Goal: Task Accomplishment & Management: Use online tool/utility

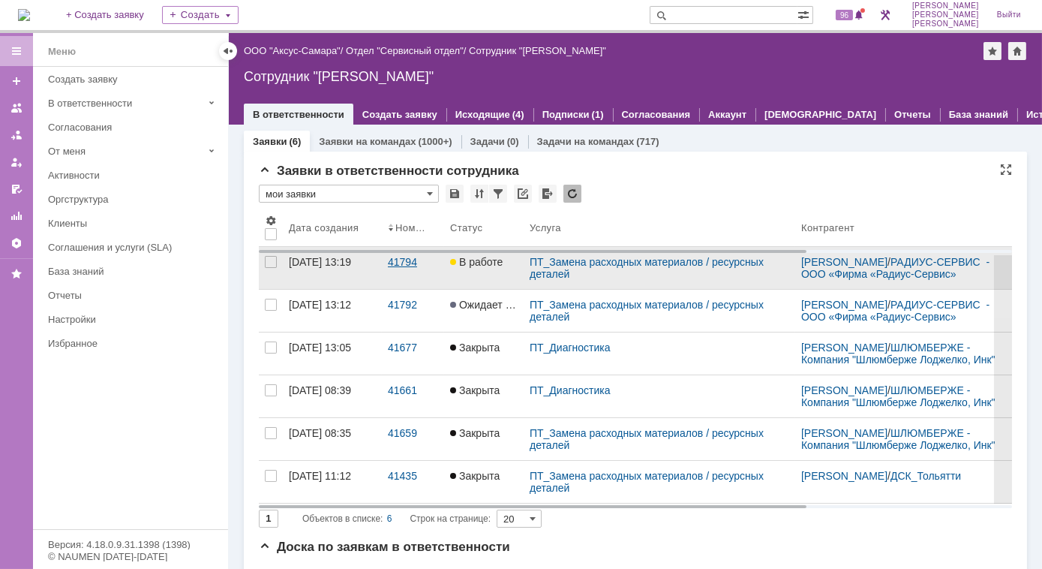
click at [416, 275] on link "41794" at bounding box center [413, 268] width 62 height 42
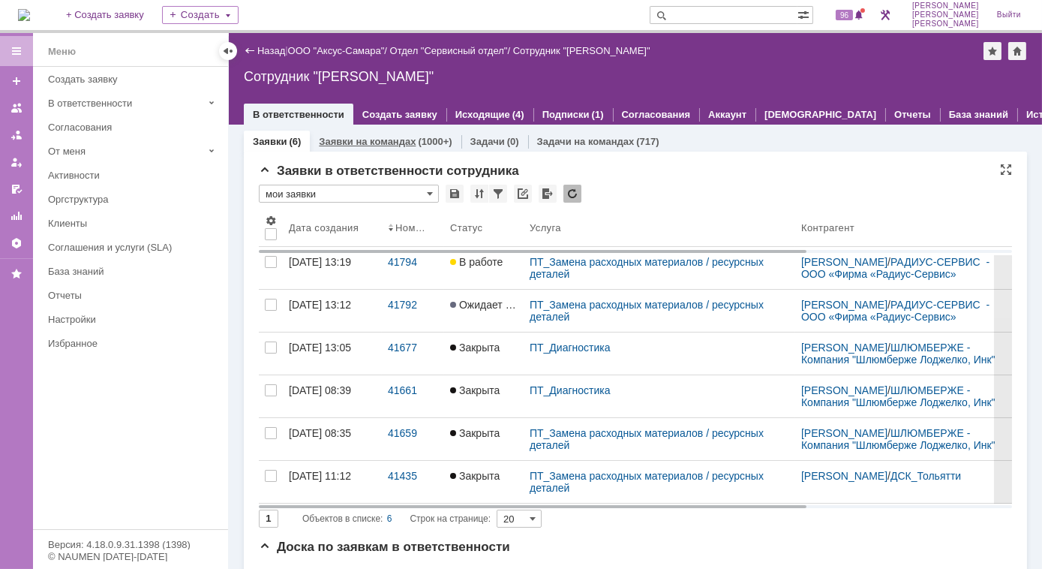
click at [372, 145] on link "Заявки на командах" at bounding box center [367, 141] width 97 height 11
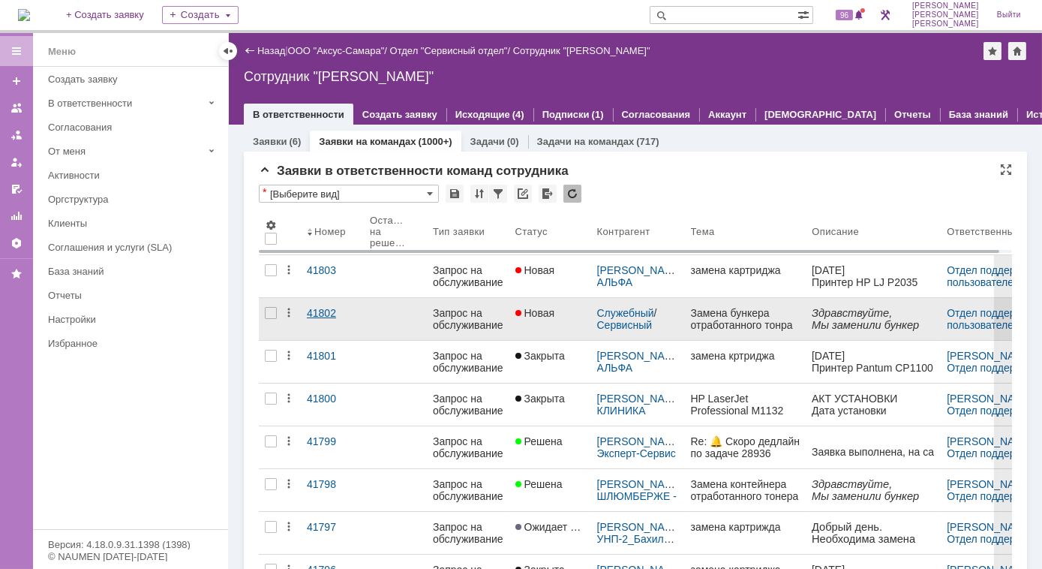
click at [328, 311] on div "41802" at bounding box center [332, 313] width 51 height 12
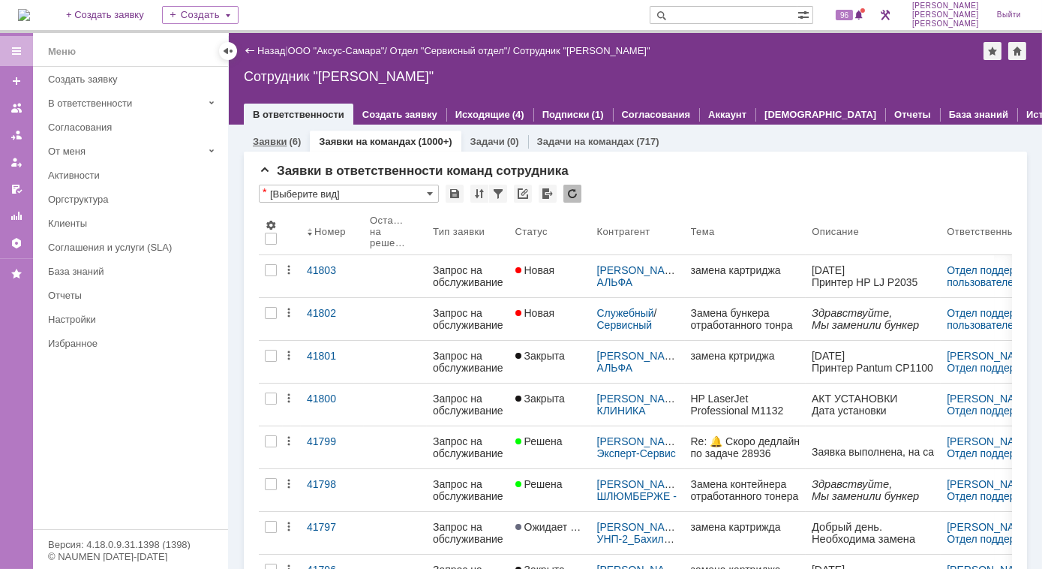
click at [297, 139] on div "(6)" at bounding box center [295, 141] width 12 height 11
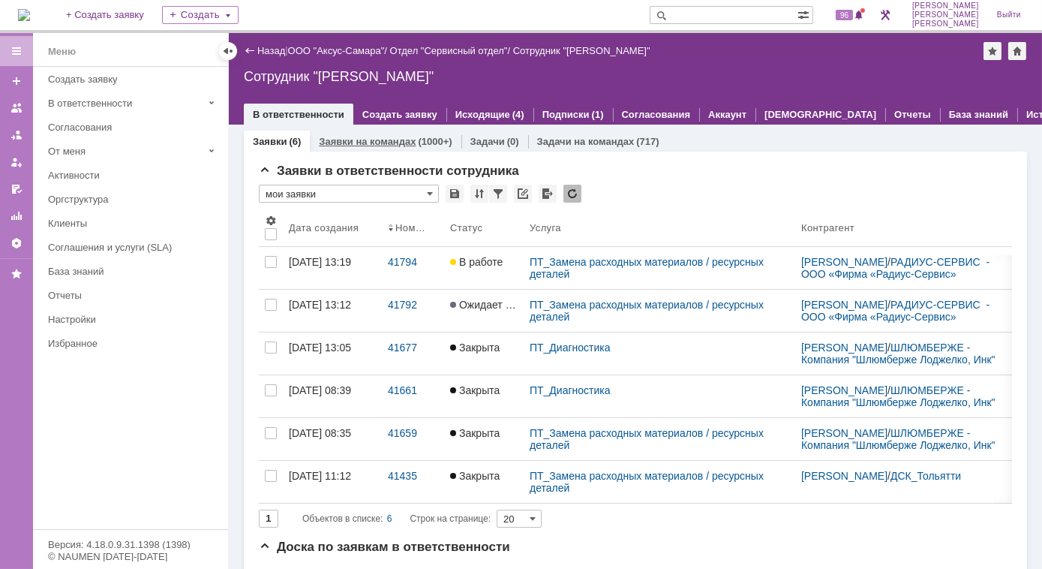
click at [384, 146] on link "Заявки на командах" at bounding box center [367, 141] width 97 height 11
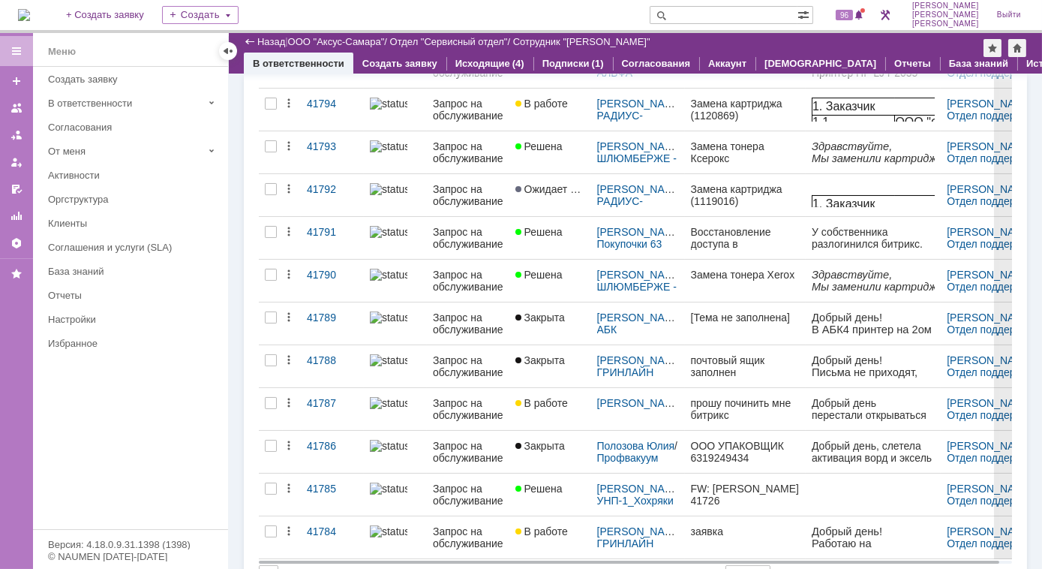
scroll to position [528, 0]
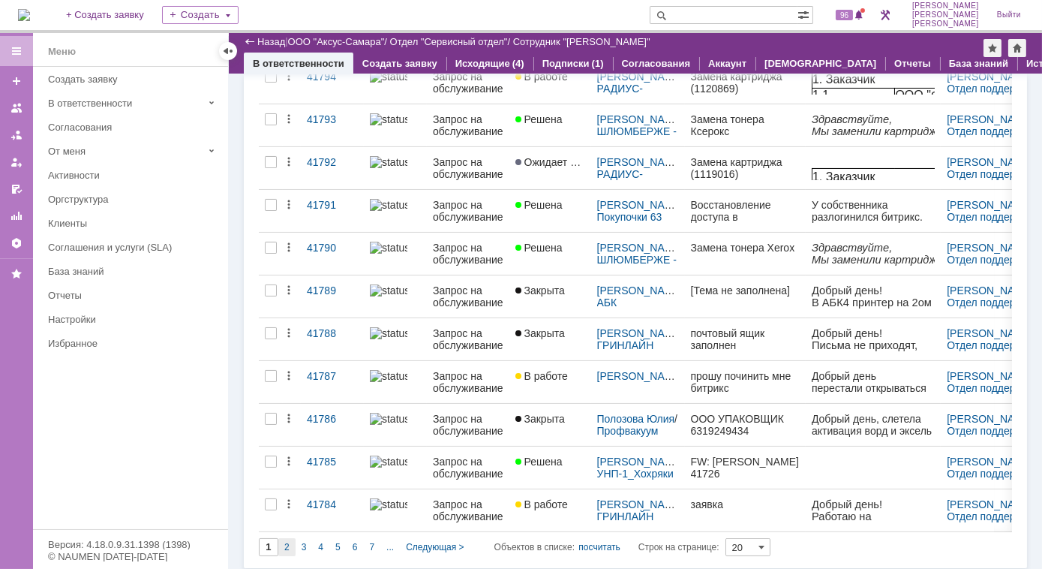
click at [290, 546] on div "2" at bounding box center [286, 547] width 17 height 18
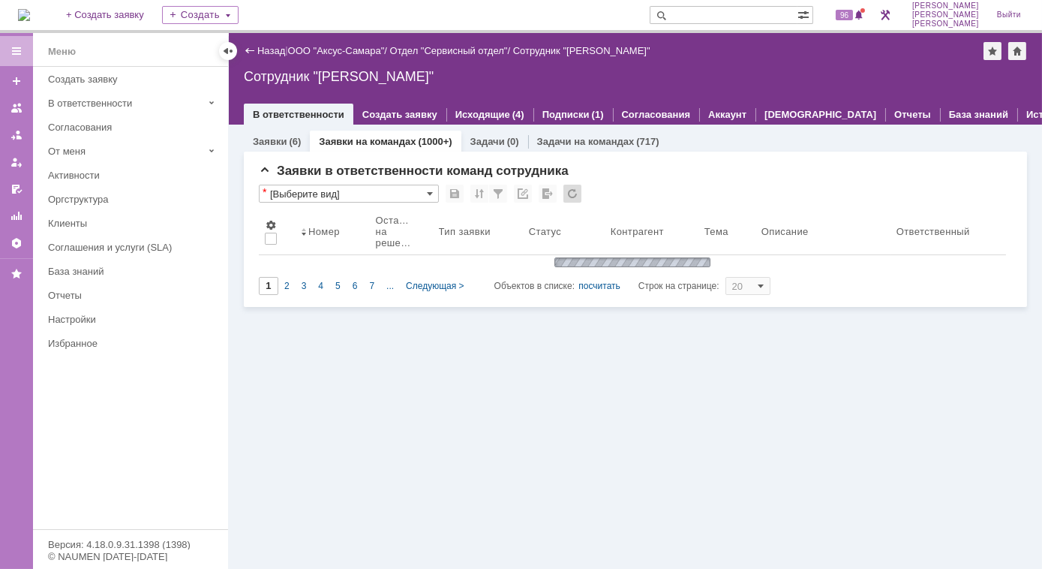
scroll to position [0, 0]
type input "2"
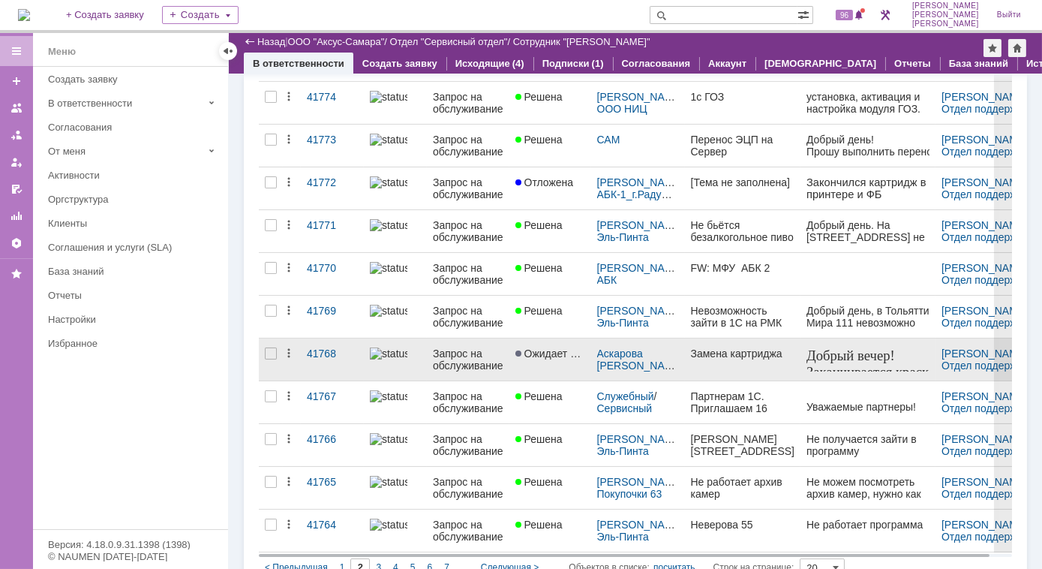
scroll to position [528, 0]
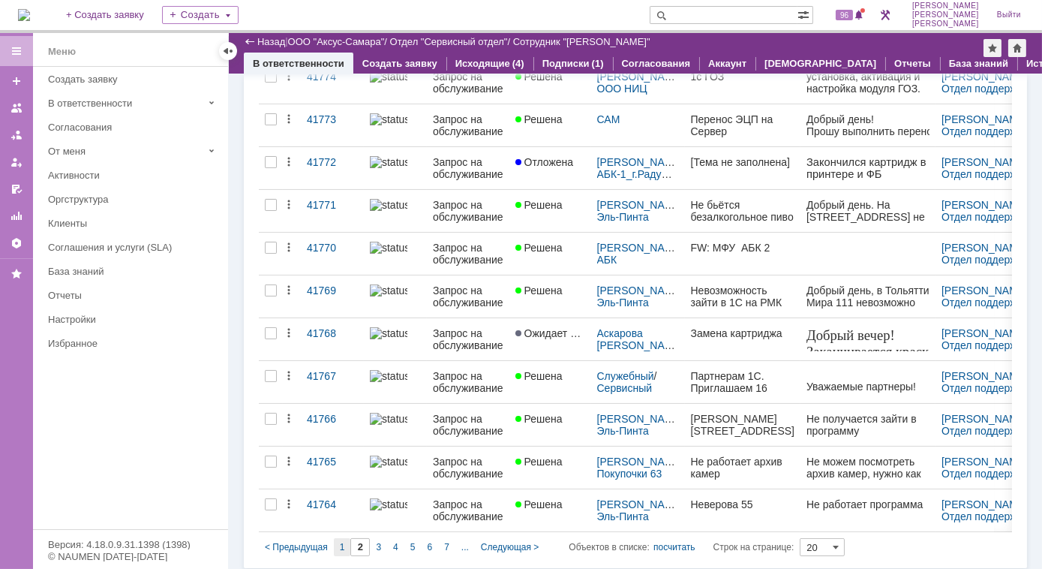
click at [340, 542] on span "1" at bounding box center [342, 547] width 5 height 11
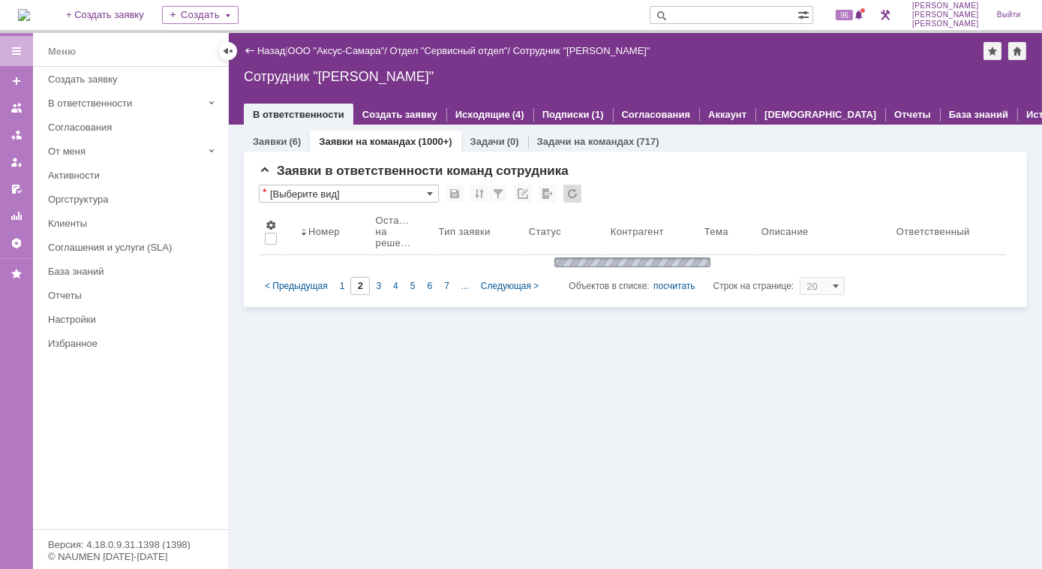
type input "1"
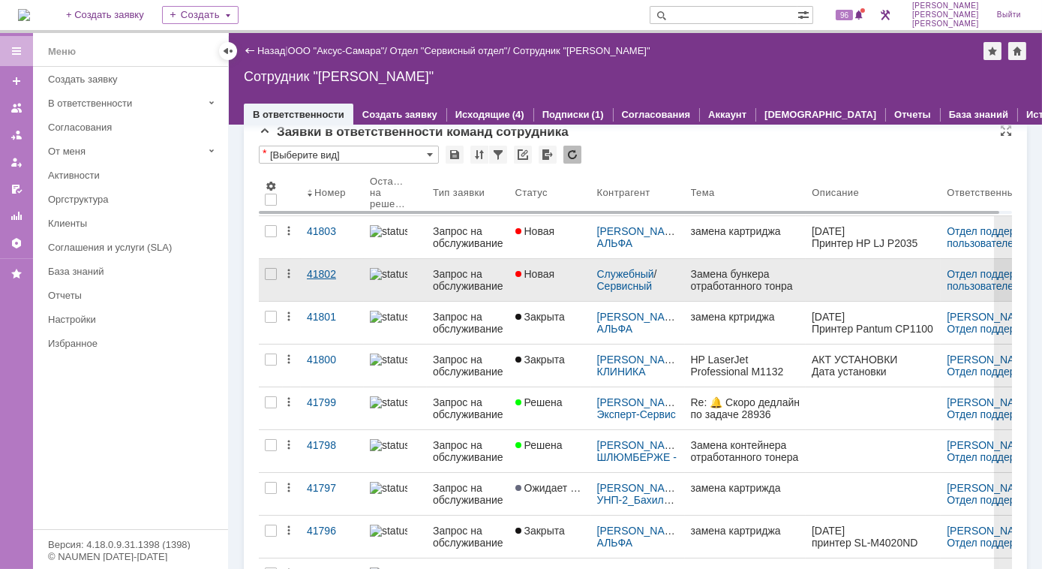
click at [323, 277] on div "41802" at bounding box center [332, 274] width 51 height 12
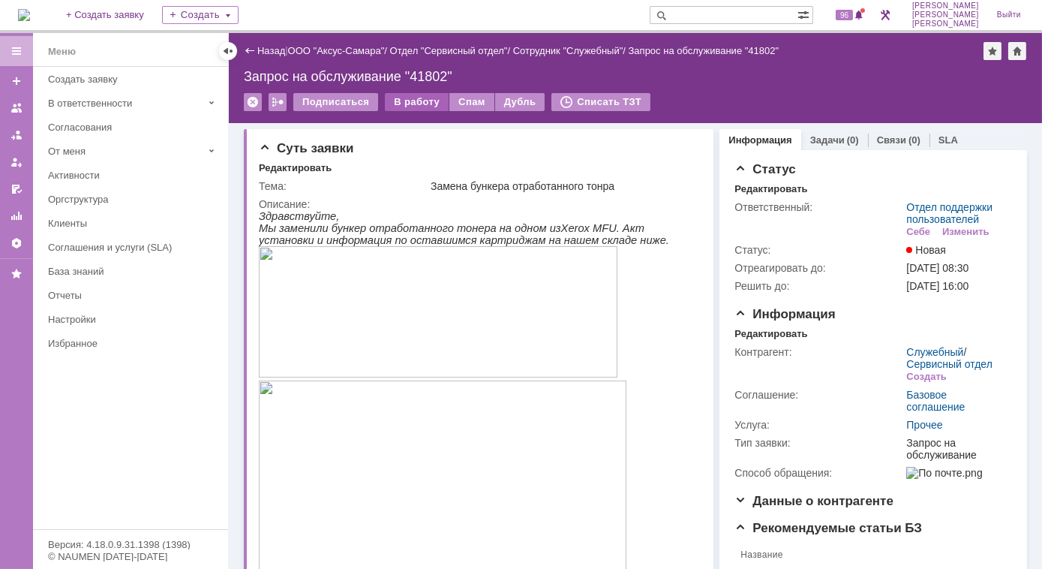
click at [424, 103] on div "В работу" at bounding box center [417, 102] width 64 height 18
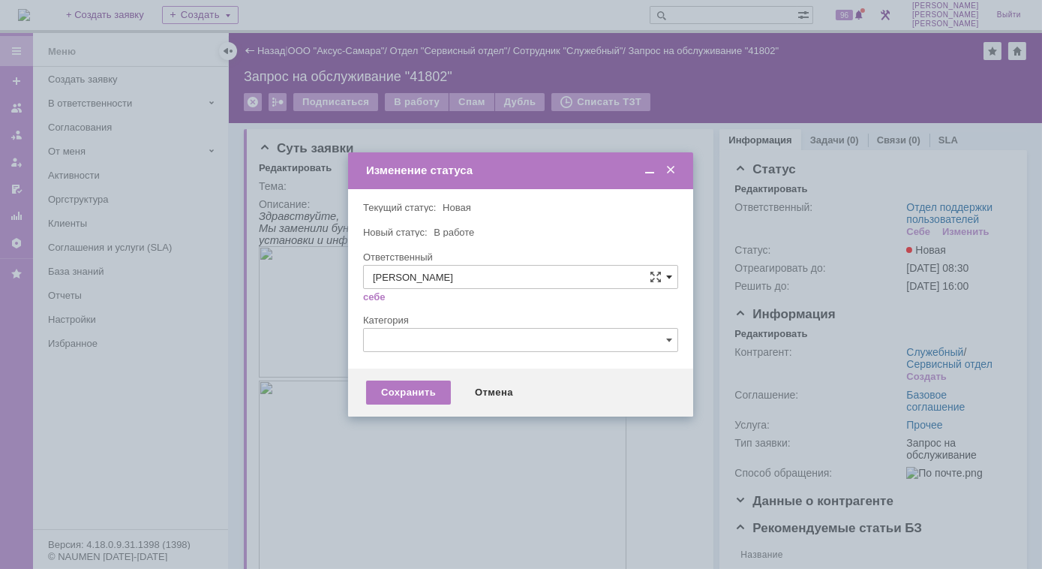
click at [670, 279] on span at bounding box center [669, 277] width 6 height 12
click at [456, 402] on span "[PERSON_NAME]" at bounding box center [521, 402] width 296 height 12
type input "[PERSON_NAME]"
click at [668, 344] on span at bounding box center [669, 340] width 6 height 12
click at [883, 178] on div at bounding box center [521, 284] width 1042 height 569
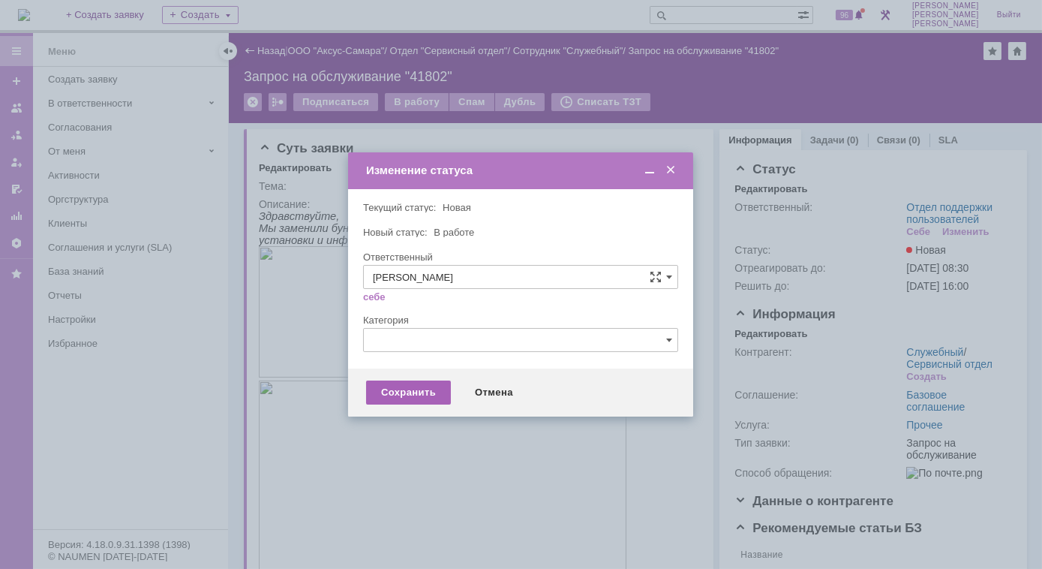
click at [424, 398] on div "Сохранить" at bounding box center [408, 393] width 85 height 24
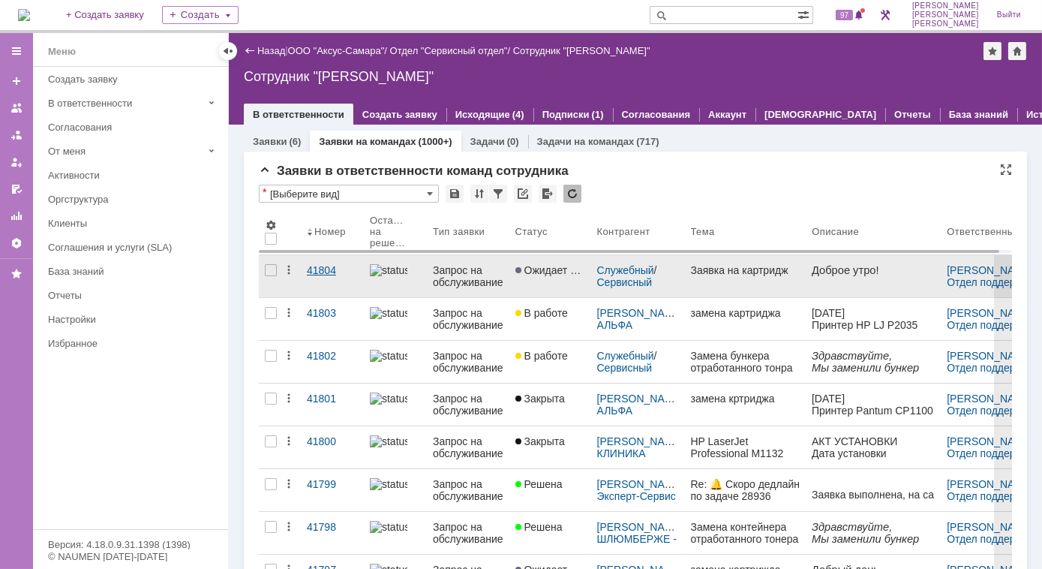
click at [314, 271] on div "41804" at bounding box center [332, 270] width 51 height 12
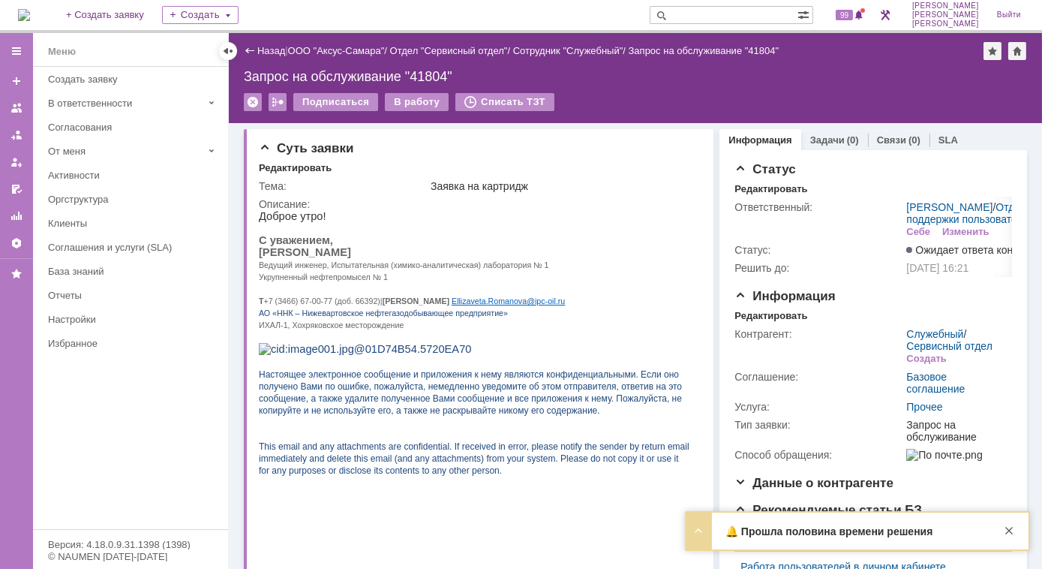
click at [898, 541] on div "🔔 Прошла половина времени решения заявки 41794 Тема Замена картриджа (1120869) …" at bounding box center [858, 531] width 342 height 37
click at [782, 537] on strong "🔔 Прошла половина времени решения заявки 41794" at bounding box center [829, 538] width 207 height 26
click at [701, 529] on div at bounding box center [699, 531] width 18 height 18
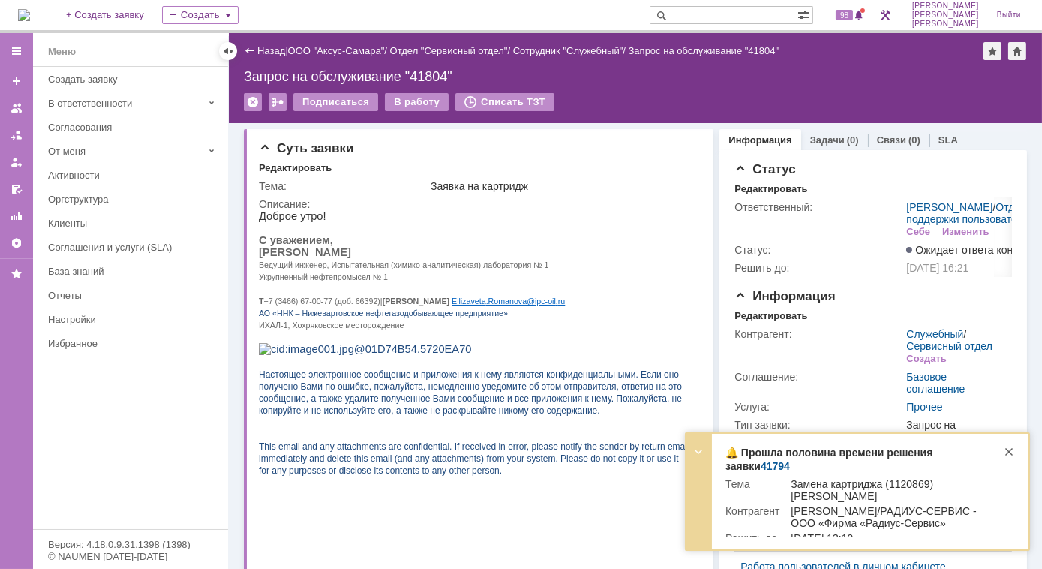
click at [808, 515] on td "Roman Vorobev/РАДИУС-СЕРВИС - ООО «Фирма «Радиус-Сервис»" at bounding box center [885, 518] width 210 height 27
click at [761, 462] on link "41794" at bounding box center [775, 466] width 29 height 12
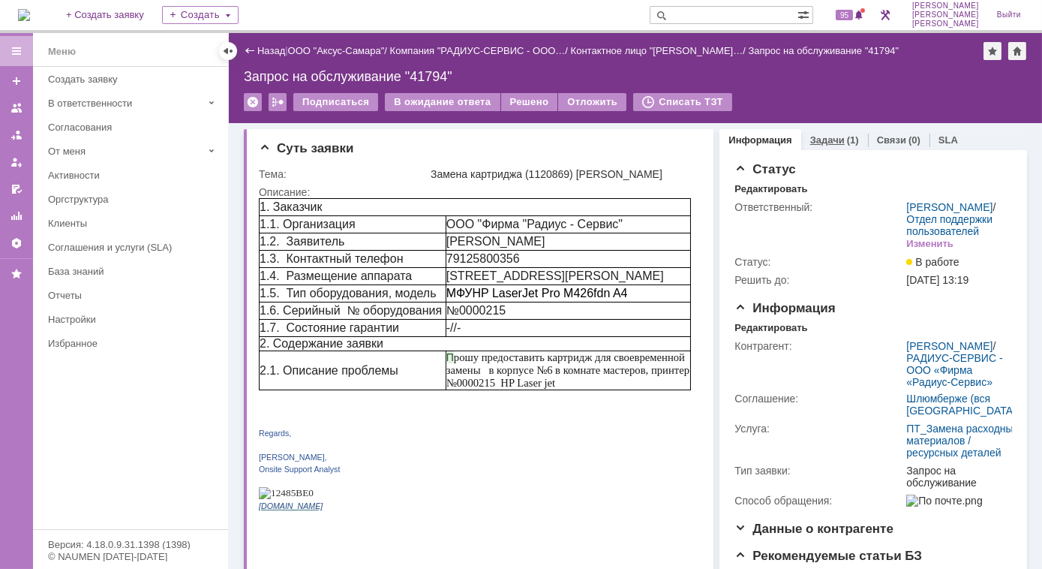
click at [817, 137] on link "Задачи" at bounding box center [828, 139] width 35 height 11
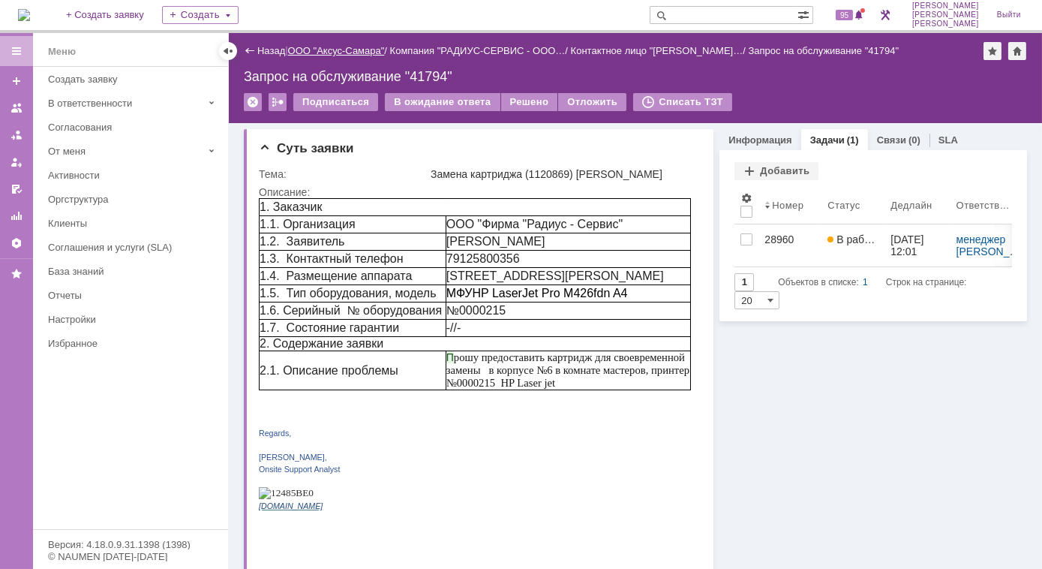
click at [318, 50] on link "ООО "Аксус-Самара"" at bounding box center [336, 50] width 97 height 11
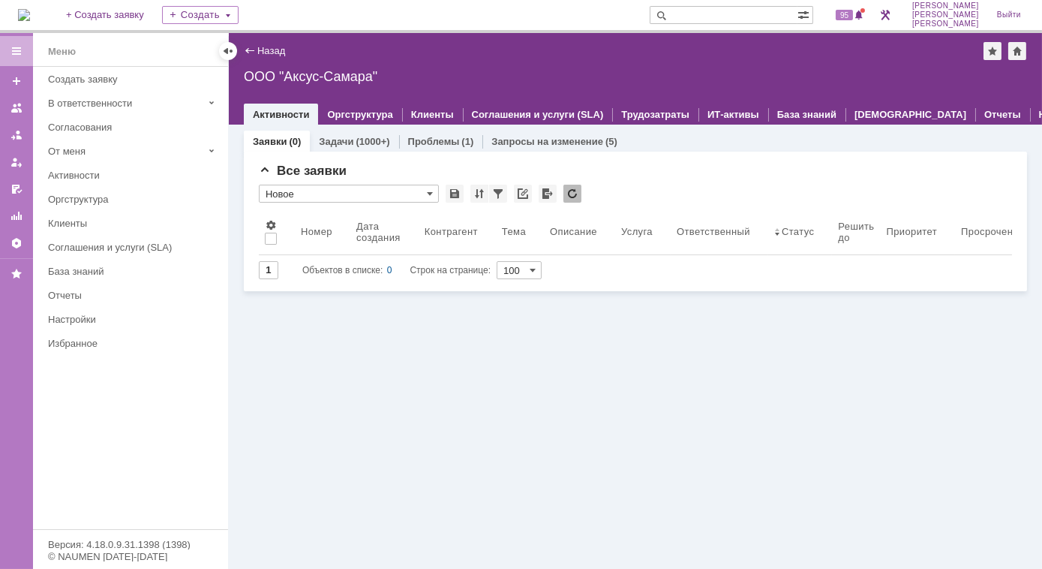
click at [30, 15] on img at bounding box center [24, 15] width 12 height 12
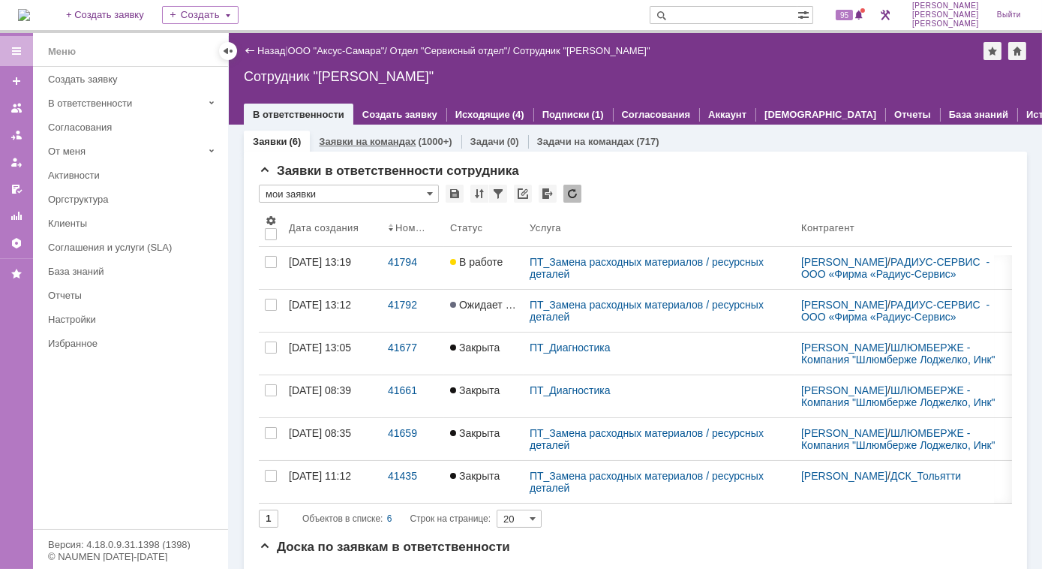
click at [378, 137] on link "Заявки на командах" at bounding box center [367, 141] width 97 height 11
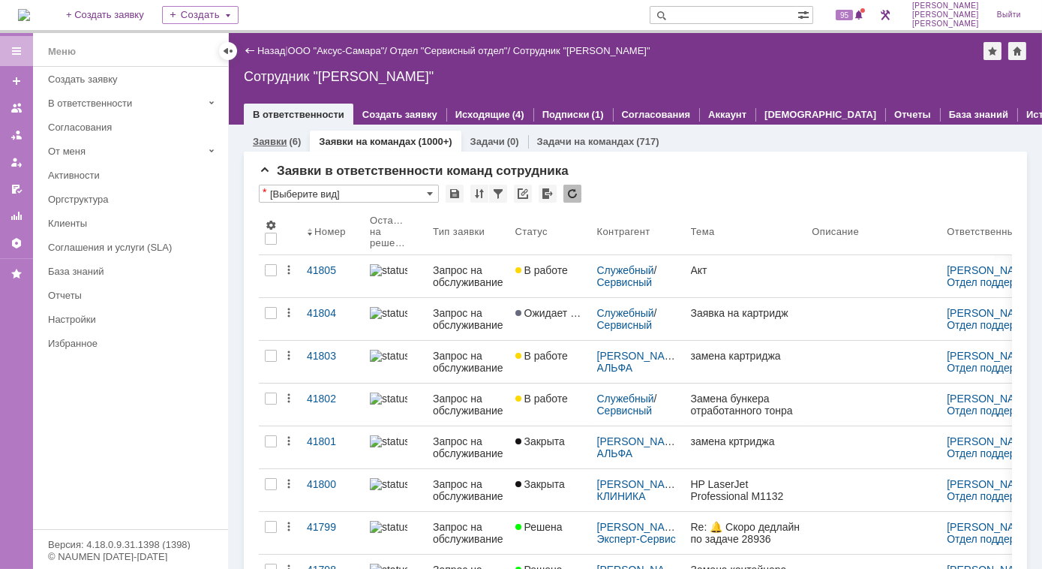
click at [280, 141] on link "Заявки" at bounding box center [270, 141] width 34 height 11
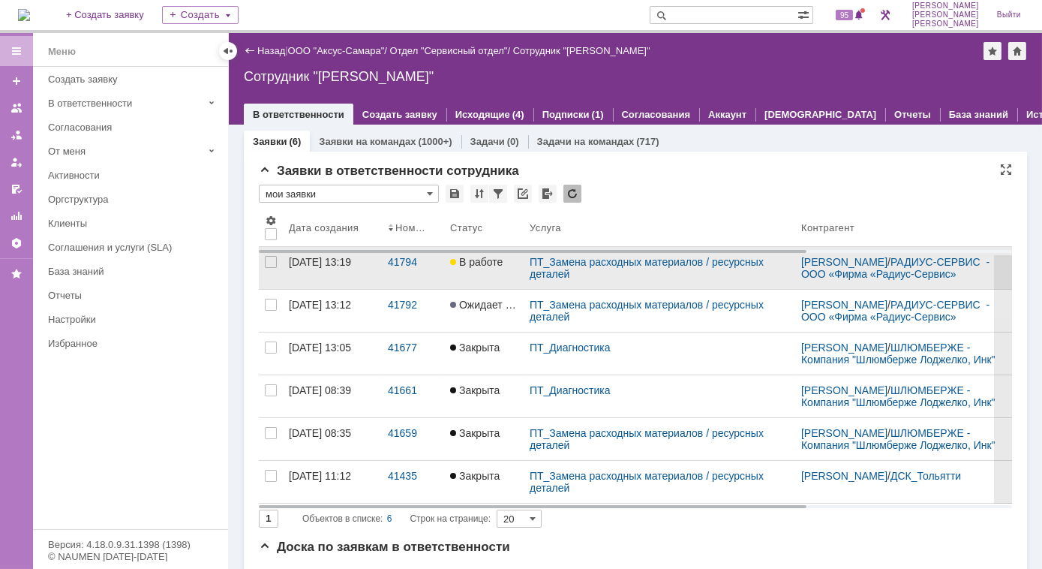
click at [474, 268] on span "В работе" at bounding box center [476, 262] width 53 height 12
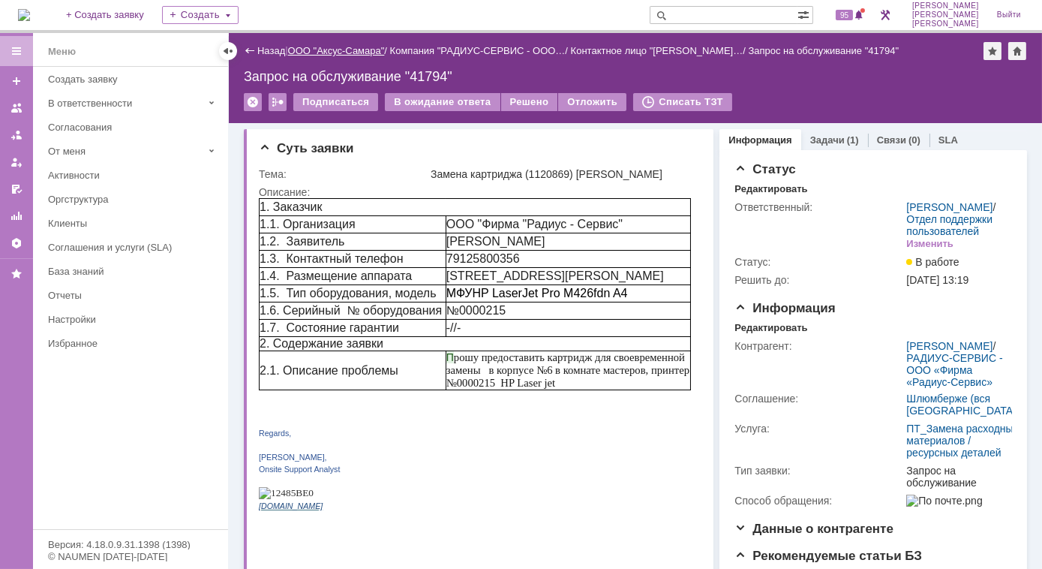
click at [319, 51] on link "ООО "Аксус-Самара"" at bounding box center [336, 50] width 97 height 11
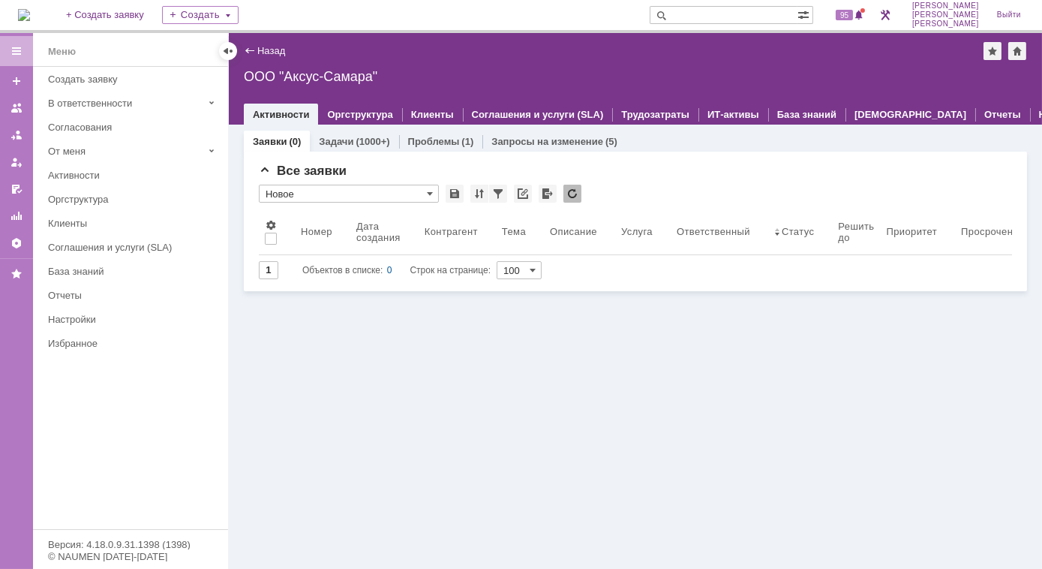
click at [30, 14] on img at bounding box center [24, 15] width 12 height 12
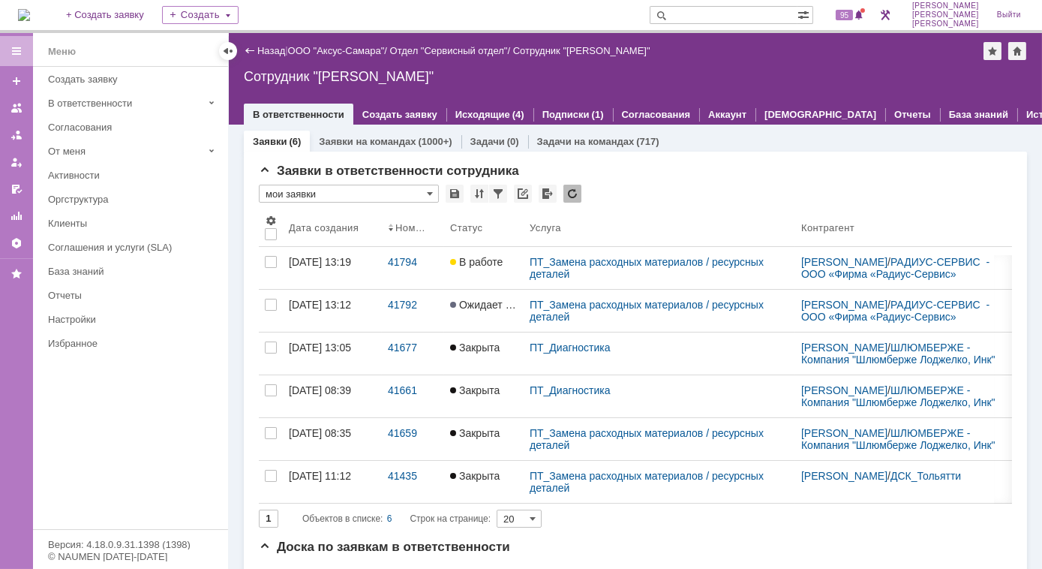
click at [314, 311] on div "[DATE] 13:12" at bounding box center [320, 305] width 62 height 12
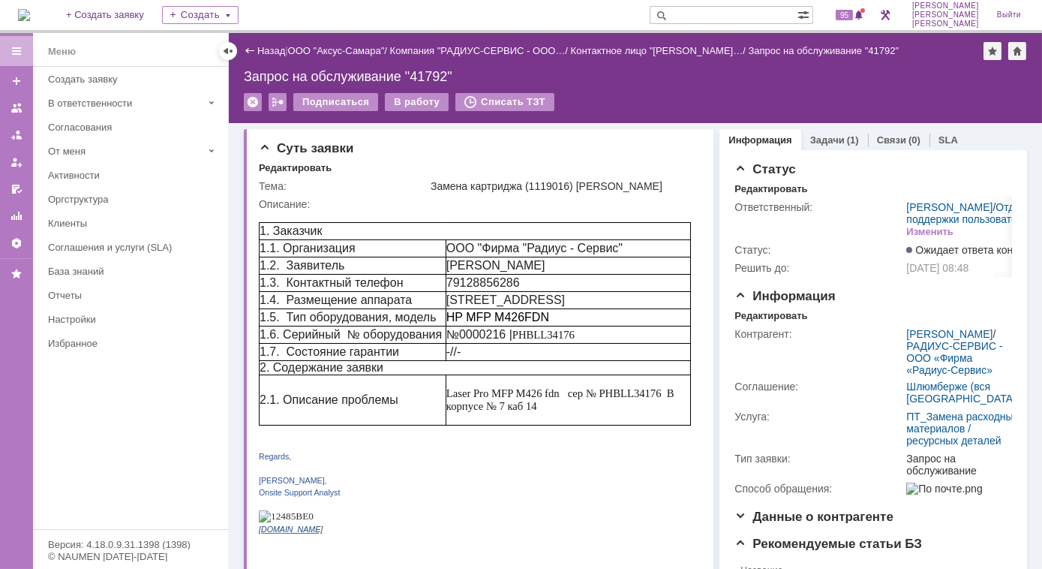
click at [30, 13] on img at bounding box center [24, 15] width 12 height 12
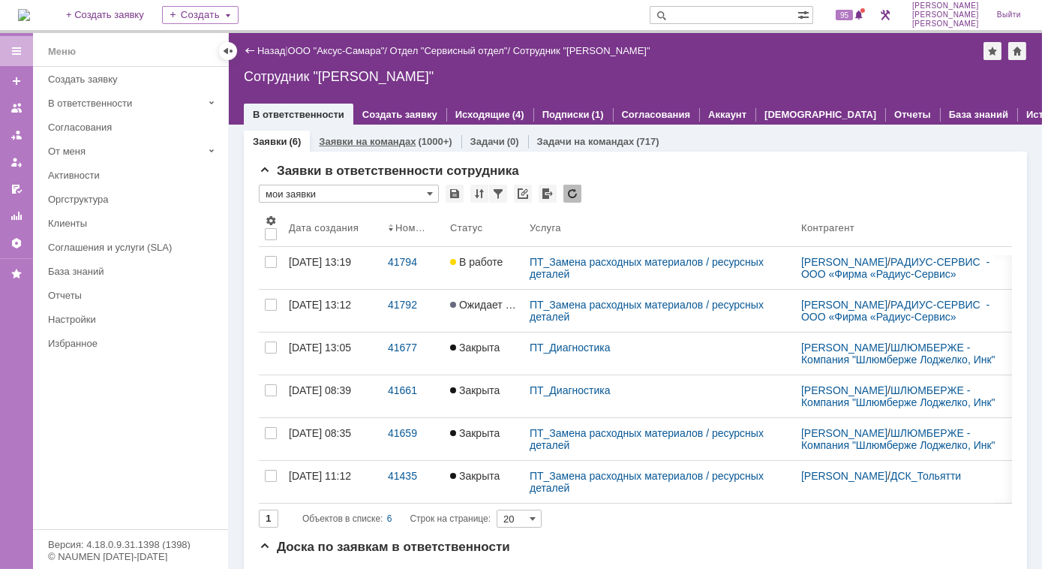
click at [374, 138] on link "Заявки на командах" at bounding box center [367, 141] width 97 height 11
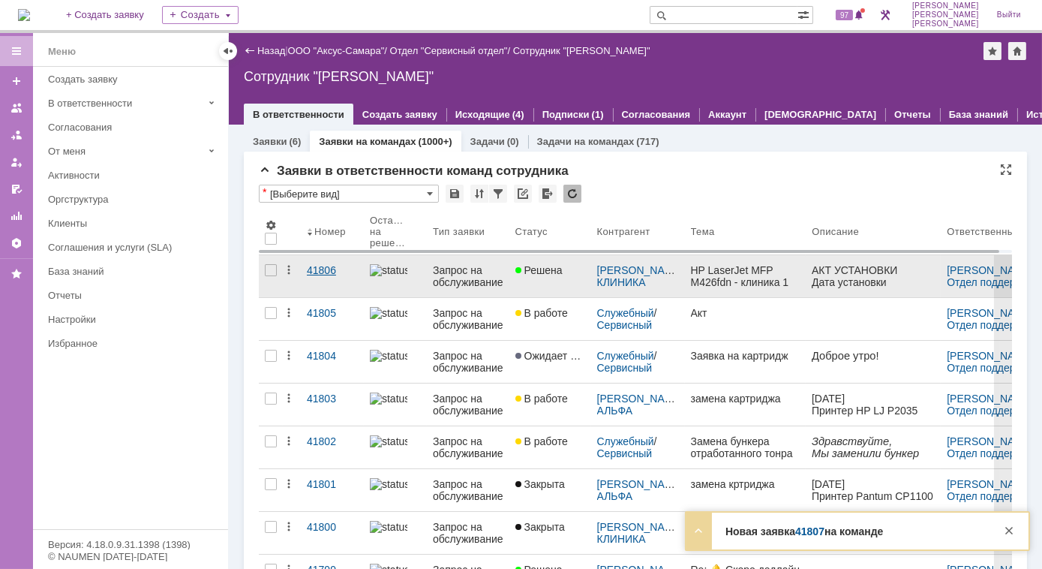
click at [332, 267] on div "41806" at bounding box center [332, 270] width 51 height 12
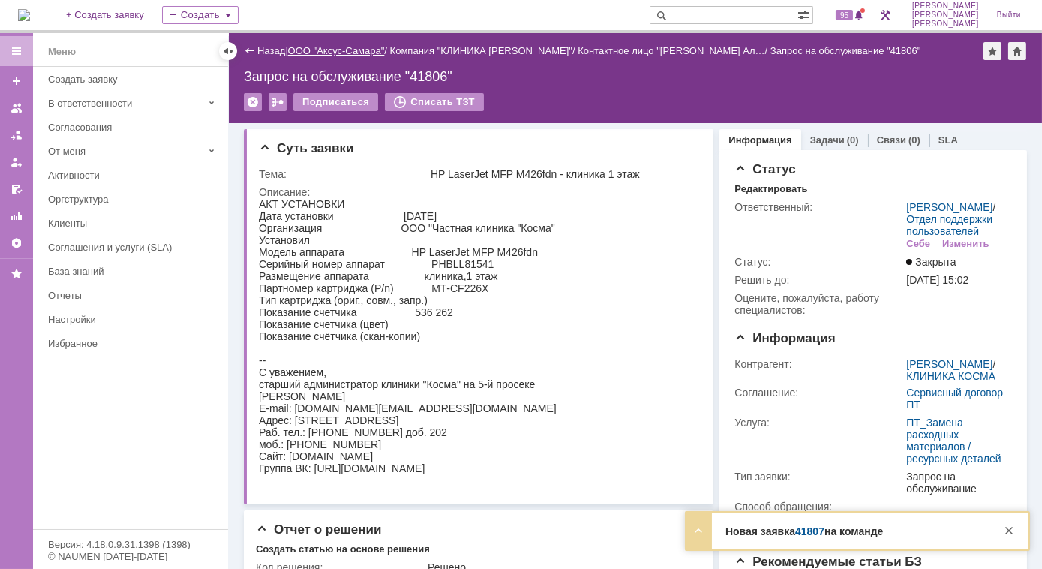
click at [328, 45] on link "ООО "Аксус-Самара"" at bounding box center [336, 50] width 97 height 11
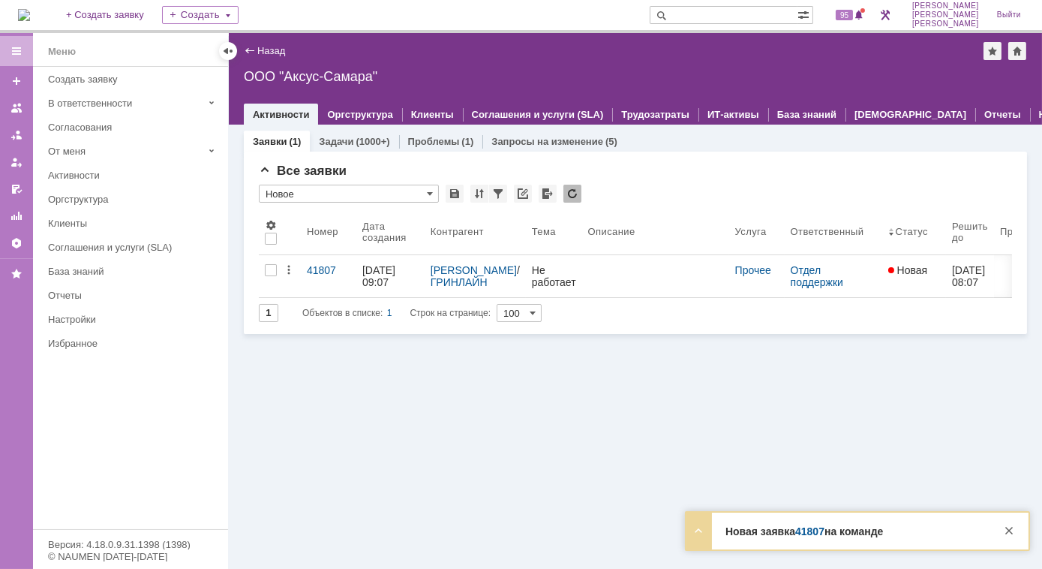
click at [30, 21] on img at bounding box center [24, 15] width 12 height 12
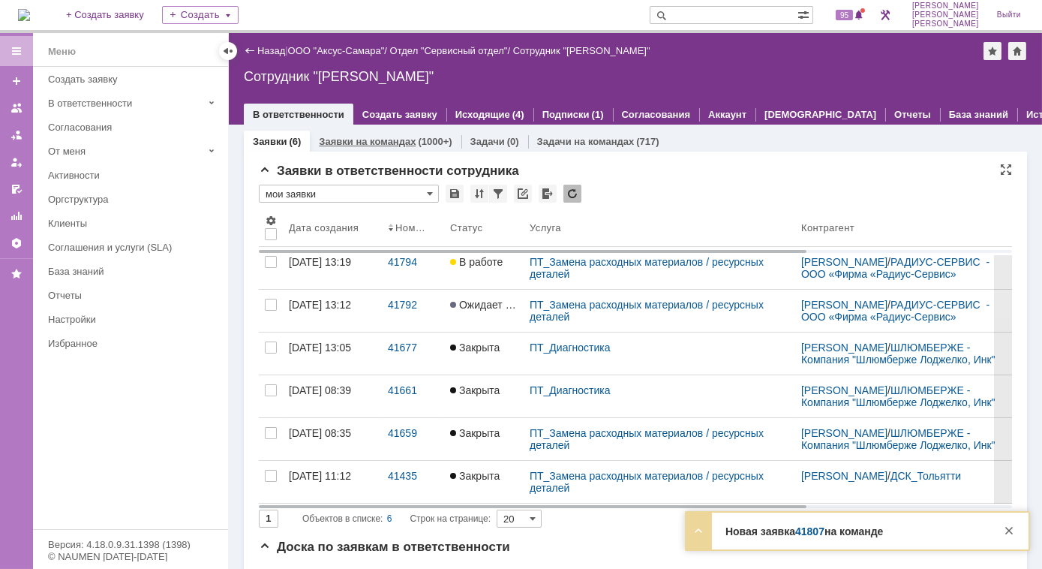
click at [405, 132] on div "Заявки на командах (1000+)" at bounding box center [385, 142] width 151 height 22
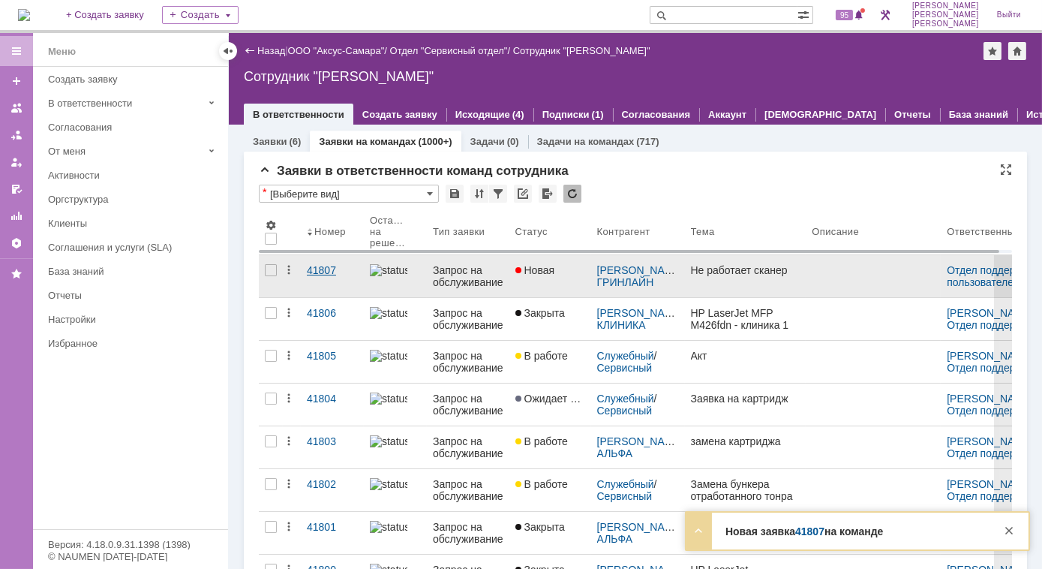
click at [317, 278] on link "41807" at bounding box center [332, 276] width 63 height 42
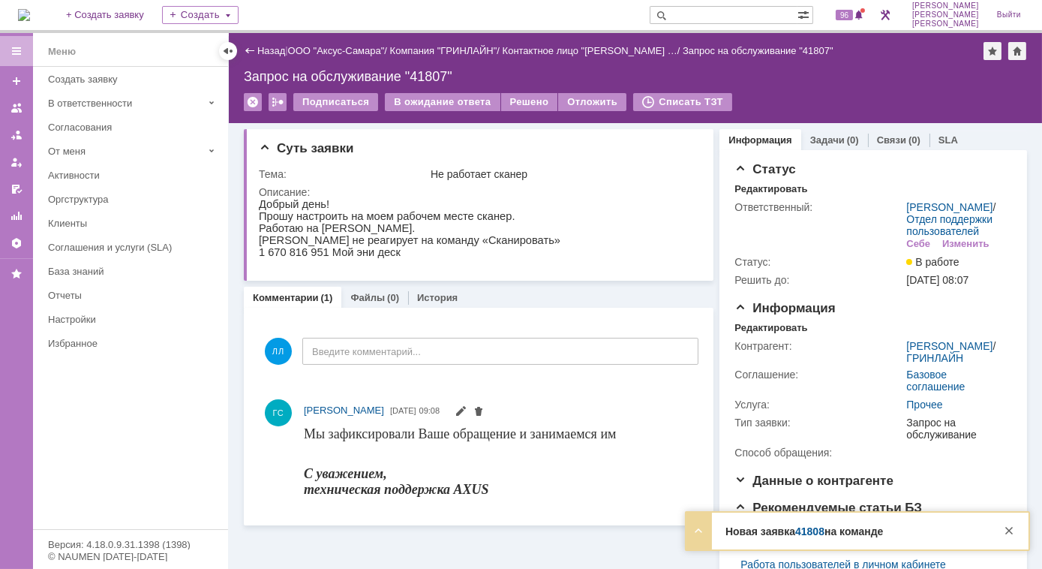
click at [30, 9] on img at bounding box center [24, 15] width 12 height 12
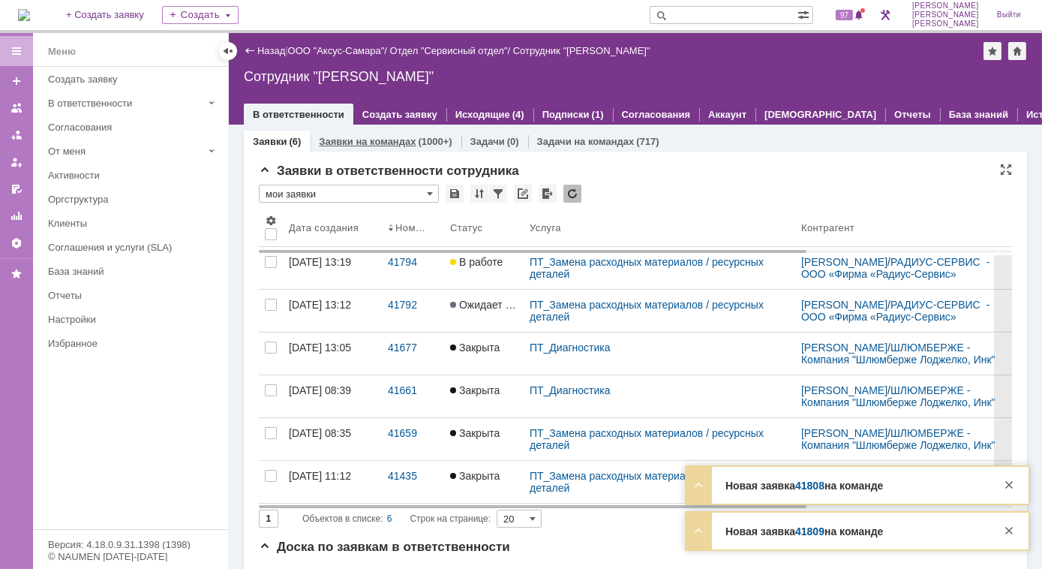
click at [338, 143] on link "Заявки на командах" at bounding box center [367, 141] width 97 height 11
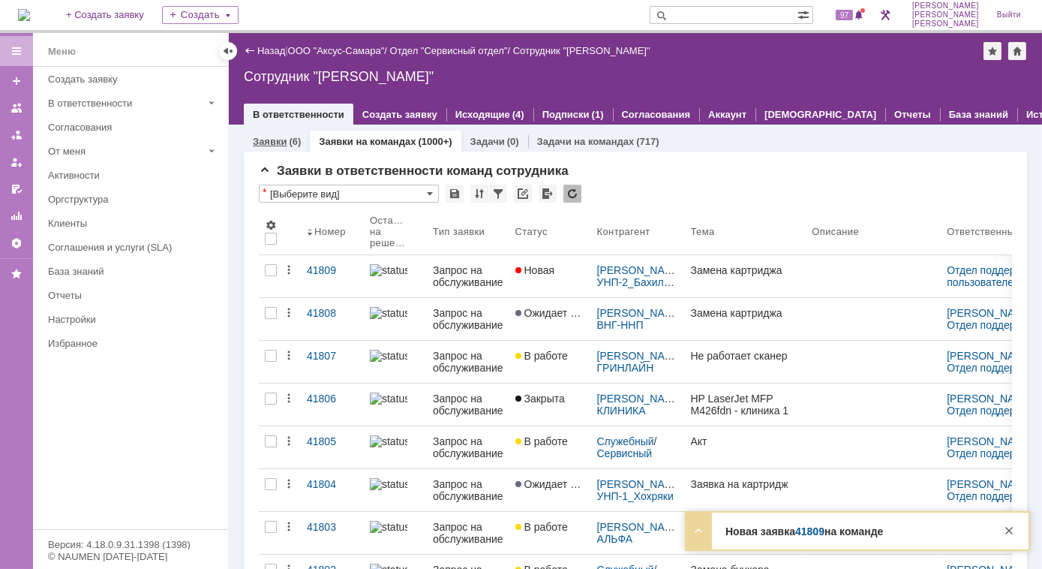
click at [285, 145] on link "Заявки" at bounding box center [270, 141] width 34 height 11
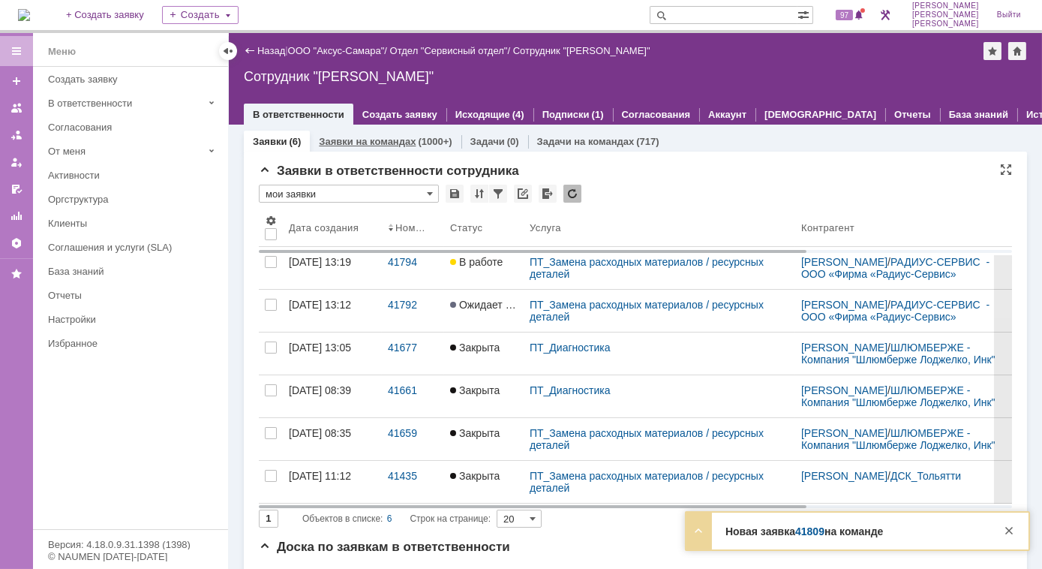
click at [412, 147] on div "Заявки на командах (1000+)" at bounding box center [385, 142] width 151 height 22
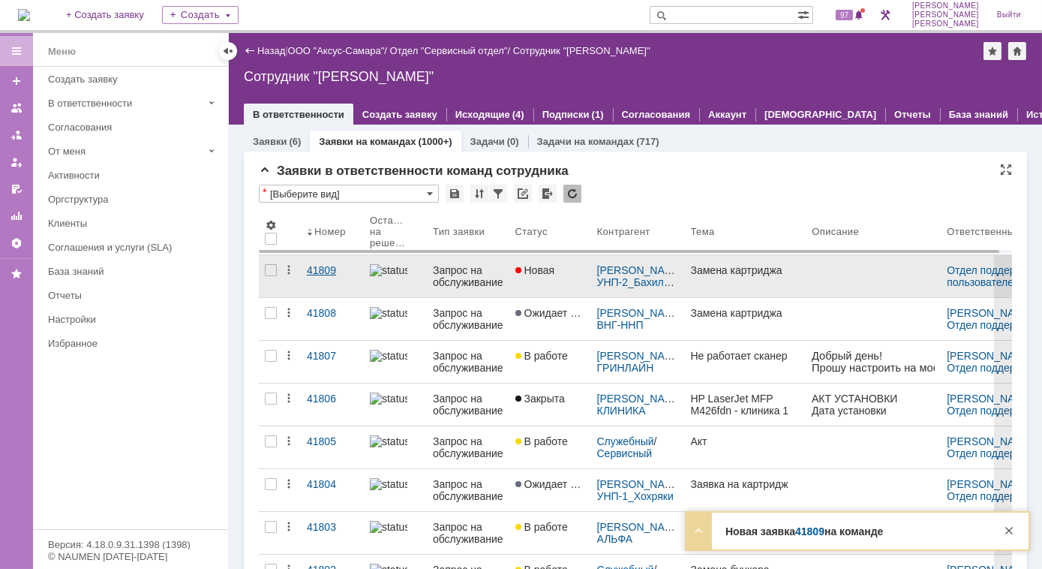
click at [323, 269] on div "41809" at bounding box center [332, 270] width 51 height 12
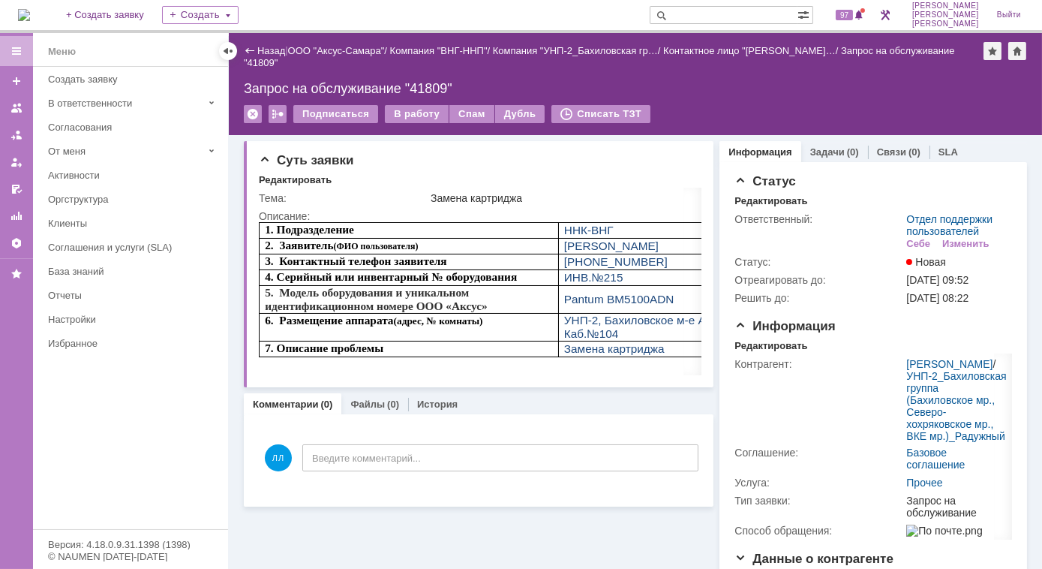
click at [30, 20] on img at bounding box center [24, 15] width 12 height 12
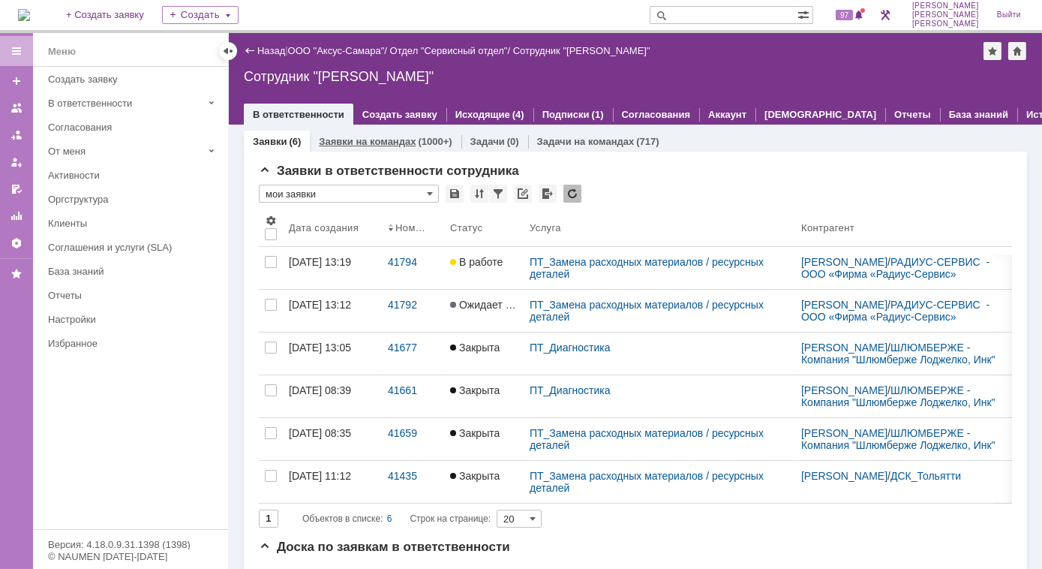
click at [418, 139] on div "(1000+)" at bounding box center [435, 141] width 34 height 11
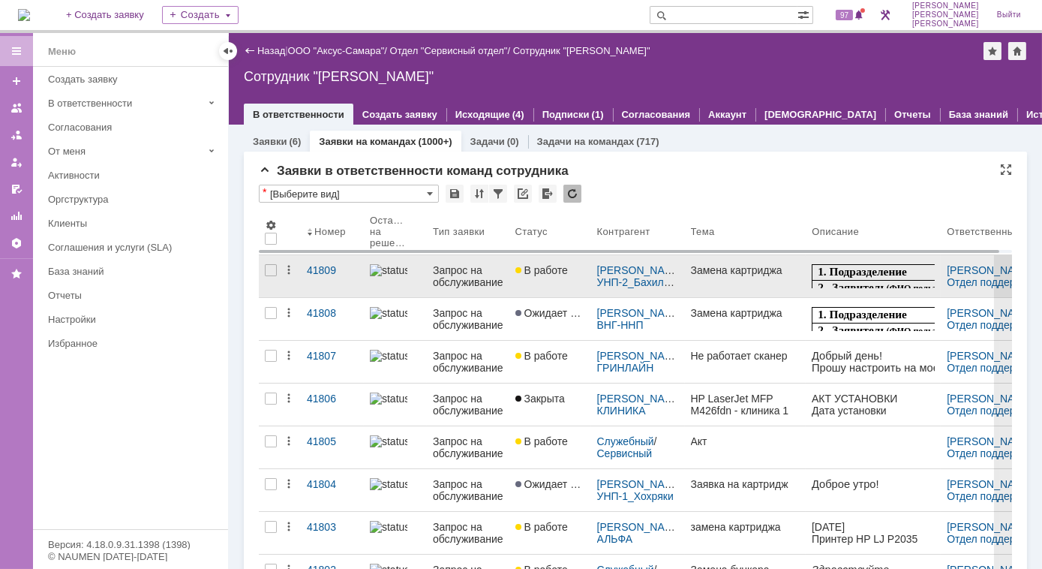
click at [875, 280] on span "2. Заявитель" at bounding box center [852, 286] width 68 height 13
